Goal: Entertainment & Leisure: Consume media (video, audio)

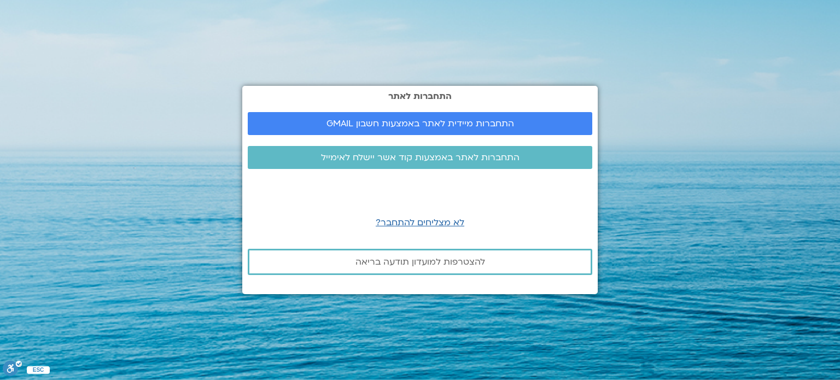
click at [306, 112] on div "התחברות לאתר התחברות מיידית לאתר באמצעות חשבון GMAIL התחברות לאתר באמצעות קוד א…" at bounding box center [420, 190] width 356 height 208
click at [341, 126] on span "התחברות מיידית לאתר באמצעות חשבון GMAIL" at bounding box center [421, 124] width 188 height 10
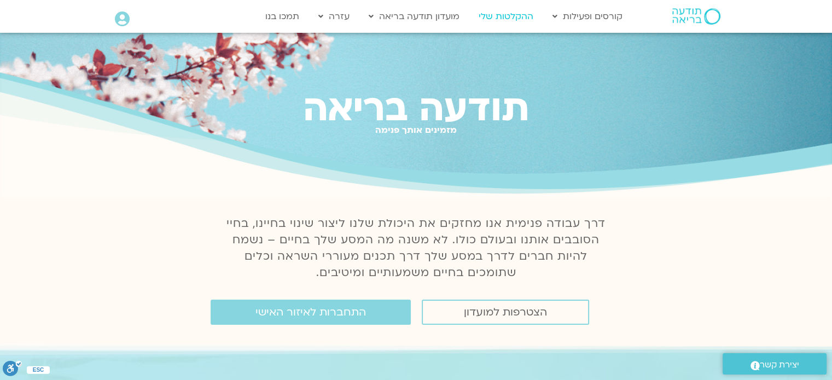
click at [501, 17] on link "ההקלטות שלי" at bounding box center [506, 16] width 66 height 21
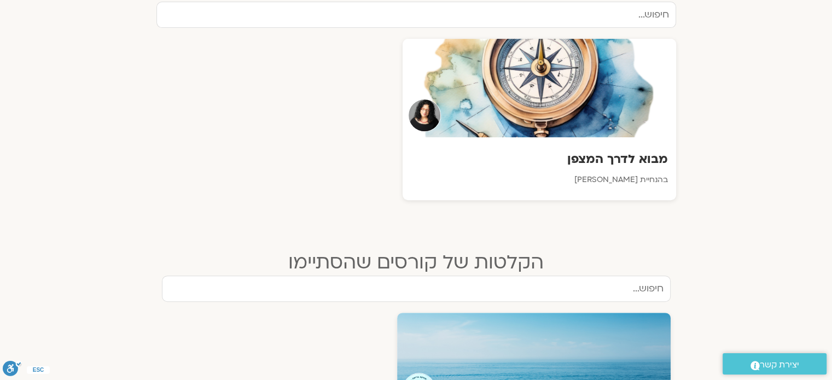
scroll to position [407, 0]
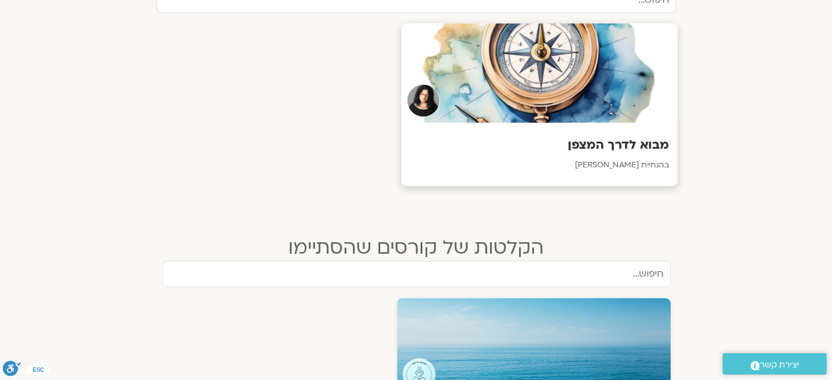
click at [582, 94] on div at bounding box center [539, 74] width 276 height 100
